Goal: Information Seeking & Learning: Learn about a topic

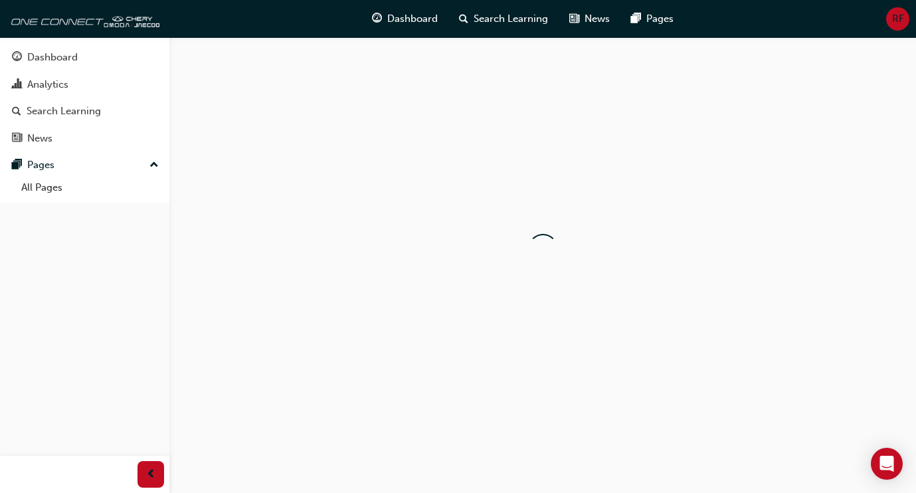
click at [480, 191] on div at bounding box center [542, 248] width 746 height 422
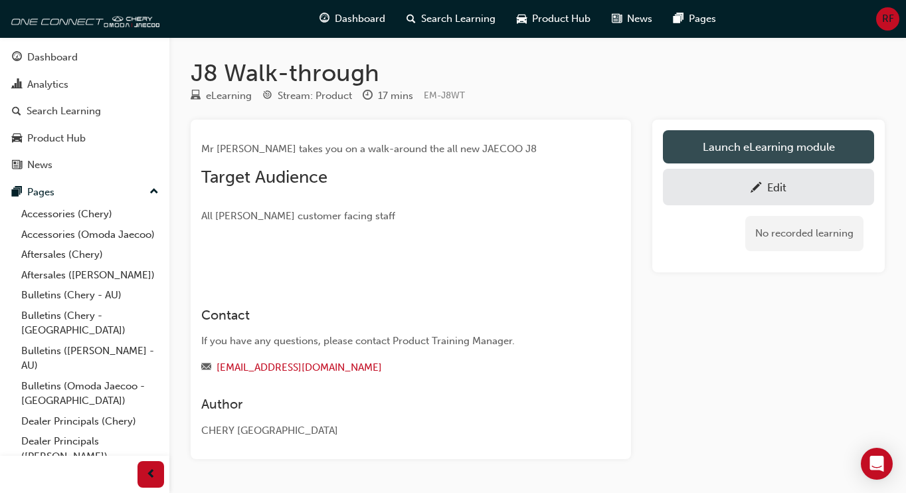
click at [789, 145] on link "Launch eLearning module" at bounding box center [768, 146] width 211 height 33
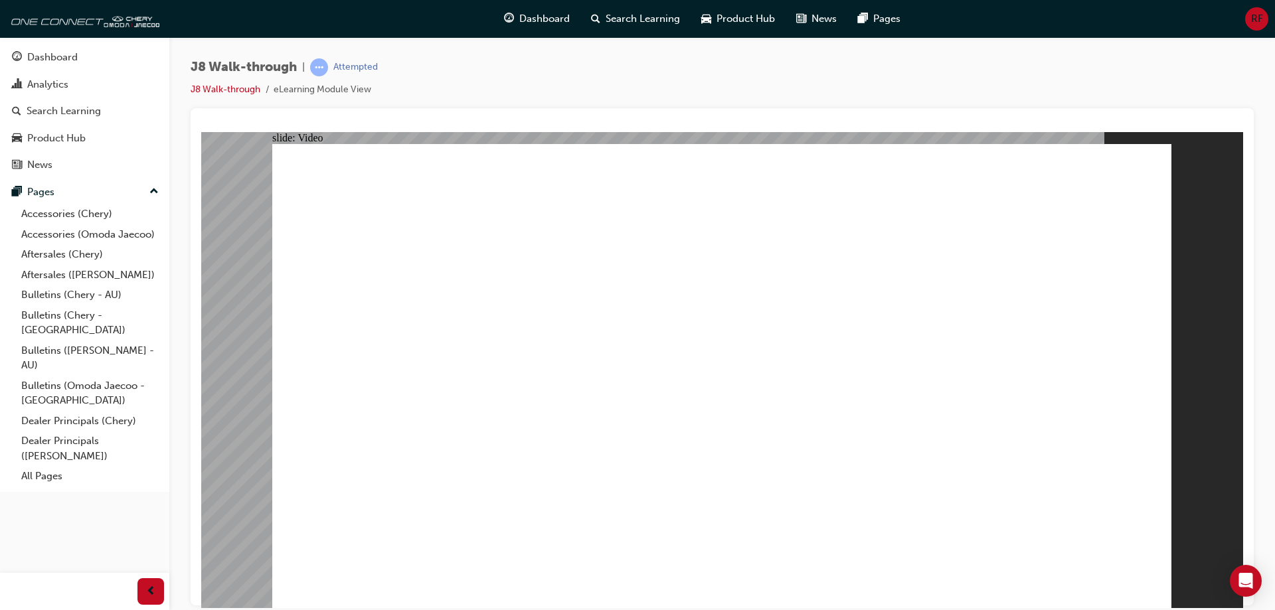
click at [915, 394] on div "slide: Video Walk-through guide J8 VIDEO Next Walk-through guide J8 VIDEO Next" at bounding box center [722, 369] width 1042 height 476
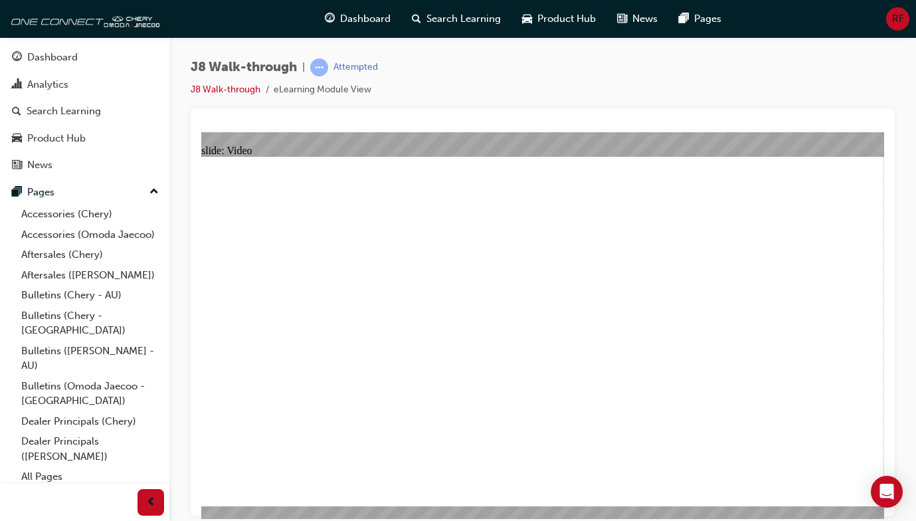
drag, startPoint x: 255, startPoint y: 313, endPoint x: 262, endPoint y: 316, distance: 7.2
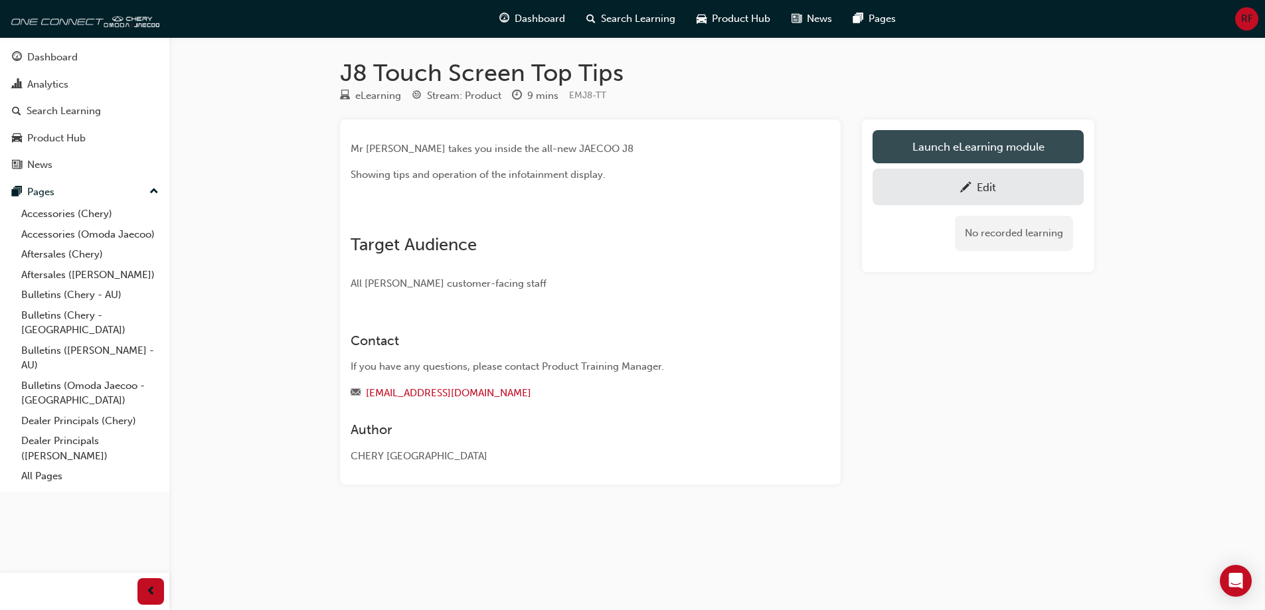
click at [987, 141] on link "Launch eLearning module" at bounding box center [978, 146] width 211 height 33
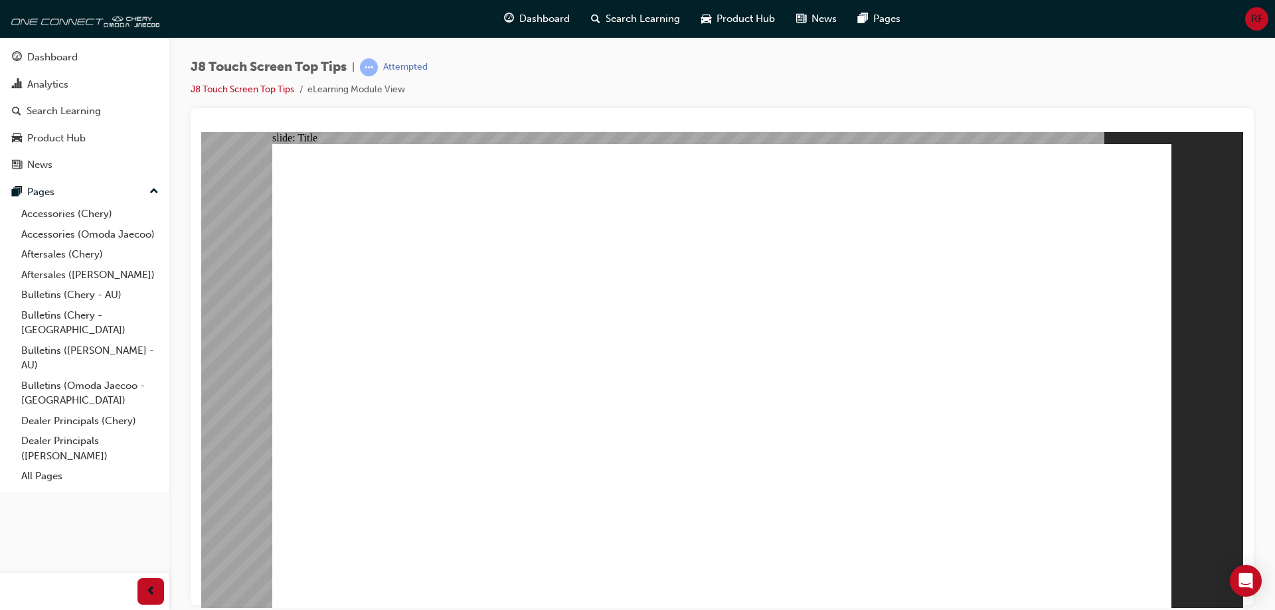
drag, startPoint x: 327, startPoint y: 233, endPoint x: 362, endPoint y: 171, distance: 70.8
drag, startPoint x: 1113, startPoint y: 542, endPoint x: 1108, endPoint y: 568, distance: 27.1
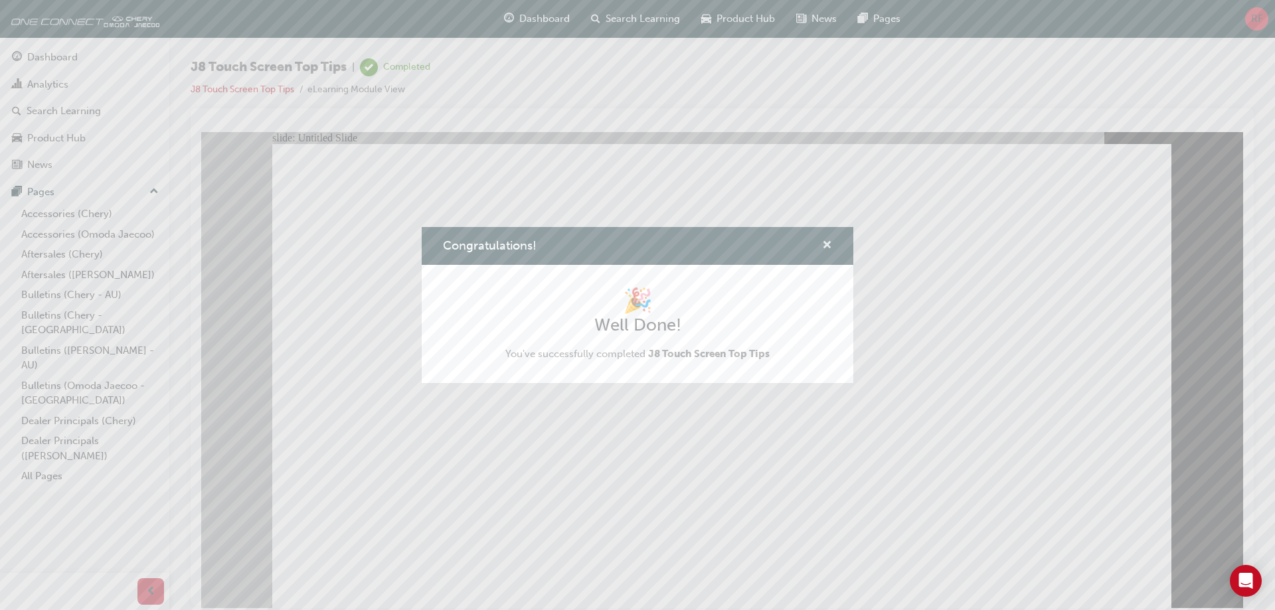
click at [827, 248] on span "cross-icon" at bounding box center [827, 246] width 10 height 12
